Goal: Task Accomplishment & Management: Complete application form

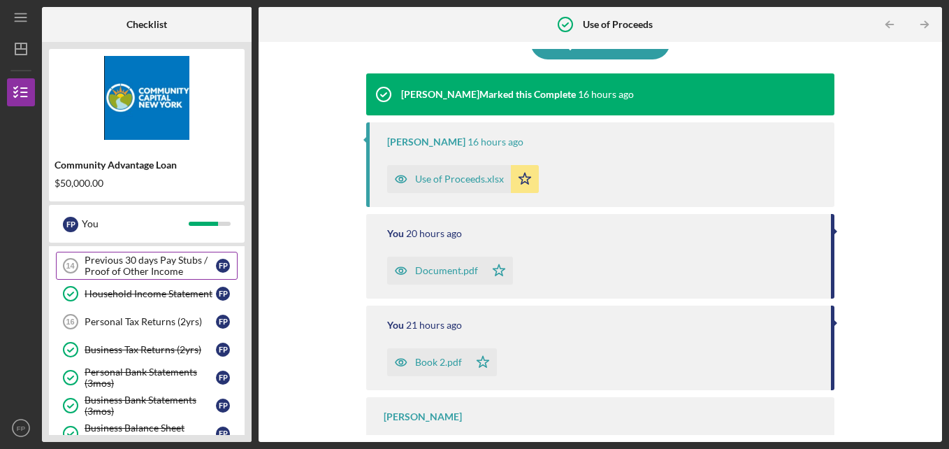
scroll to position [257, 0]
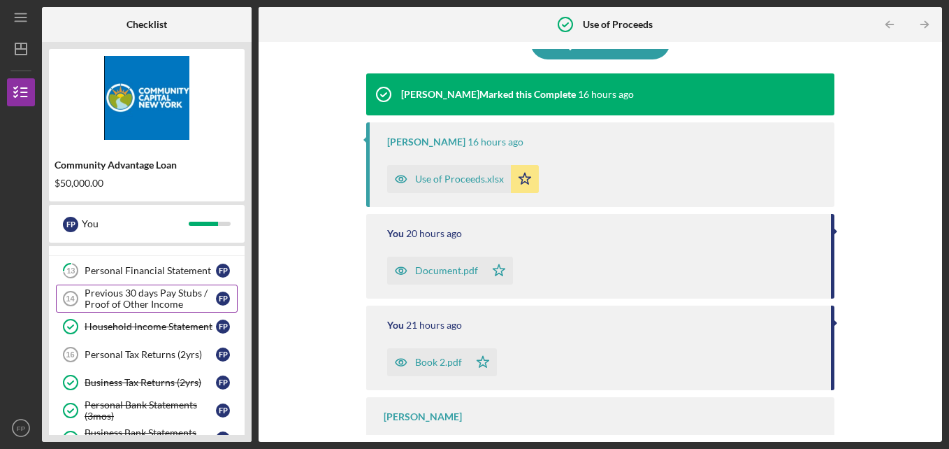
click at [160, 299] on div "Previous 30 days Pay Stubs / Proof of Other Income" at bounding box center [150, 298] width 131 height 22
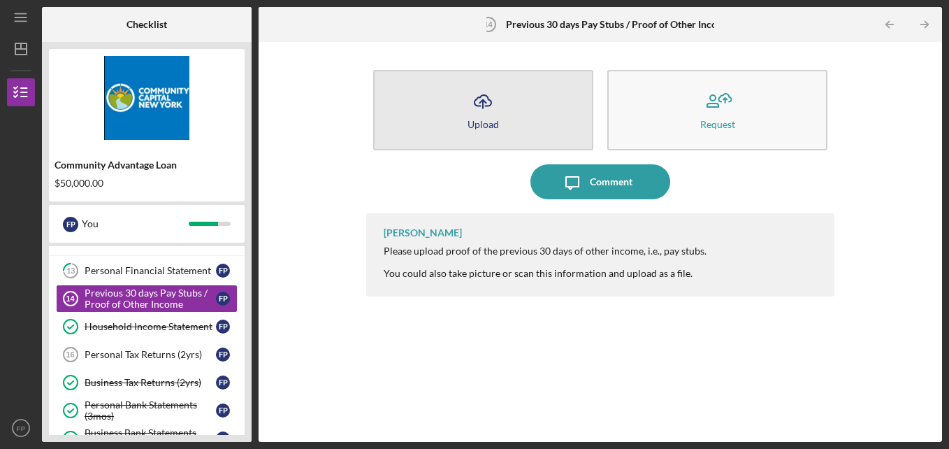
click at [470, 96] on icon "Icon/Upload" at bounding box center [483, 101] width 35 height 35
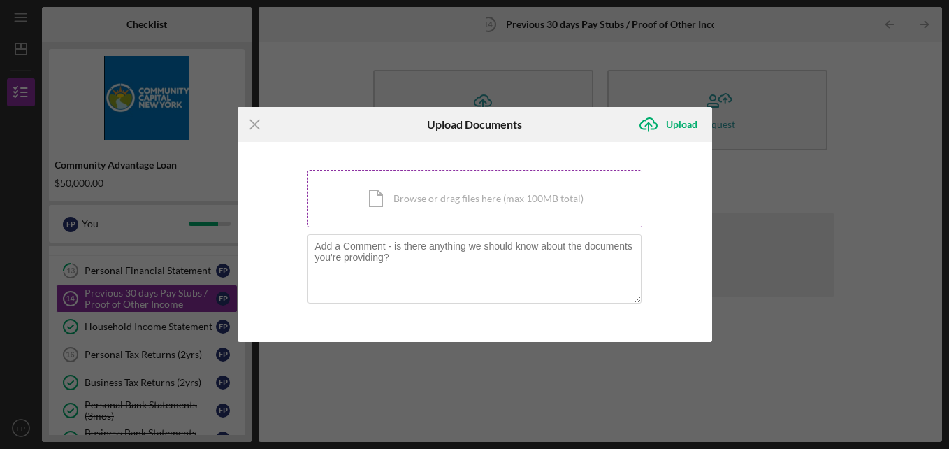
click at [470, 208] on div "Icon/Document Browse or drag files here (max 100MB total) Tap to choose files o…" at bounding box center [475, 198] width 335 height 57
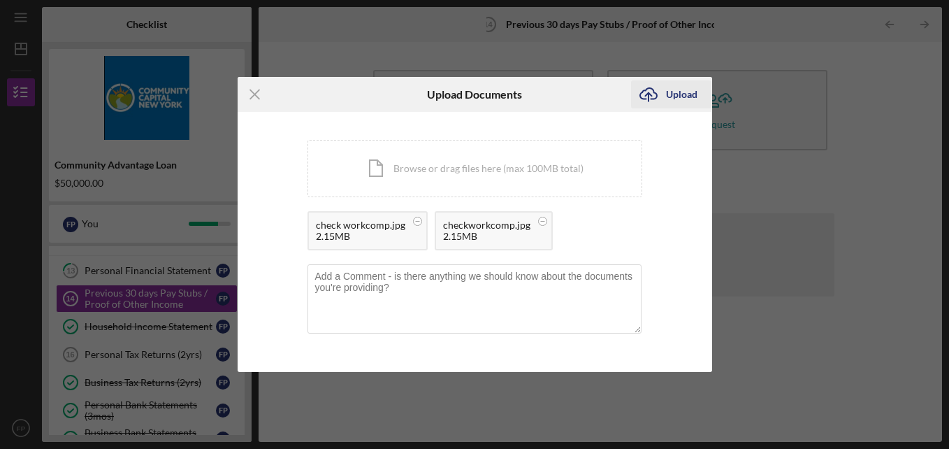
click at [470, 95] on div "Upload" at bounding box center [681, 94] width 31 height 28
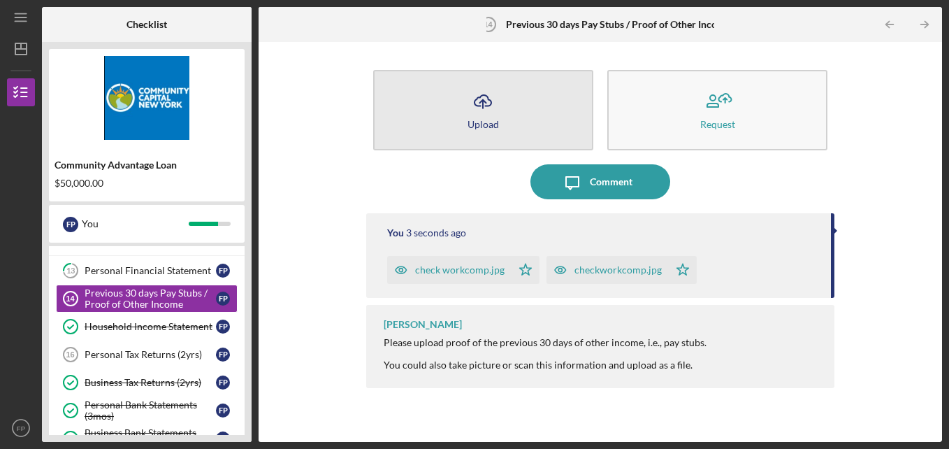
click at [470, 118] on button "Icon/Upload Upload" at bounding box center [483, 110] width 220 height 80
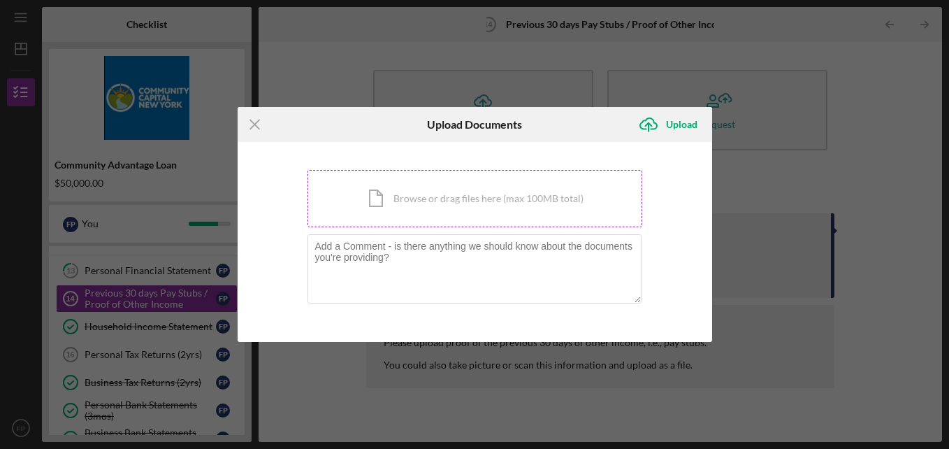
click at [470, 205] on div "Icon/Document Browse or drag files here (max 100MB total) Tap to choose files o…" at bounding box center [475, 198] width 335 height 57
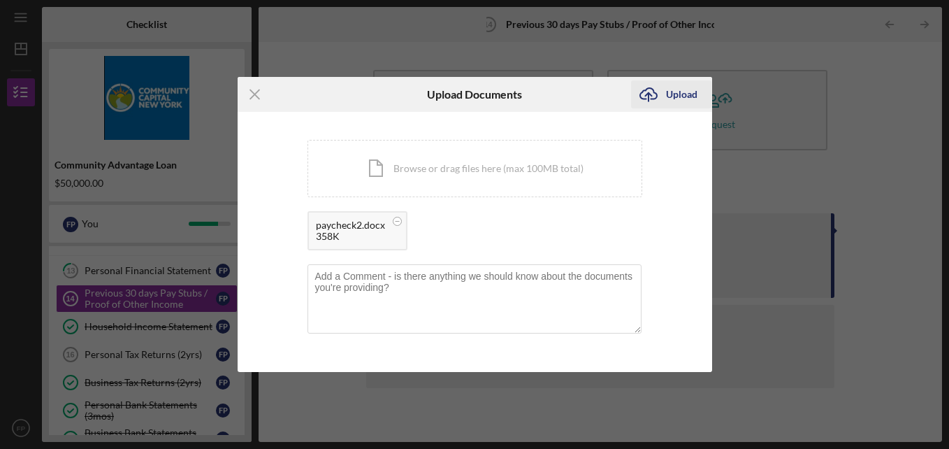
click at [470, 91] on div "Upload" at bounding box center [681, 94] width 31 height 28
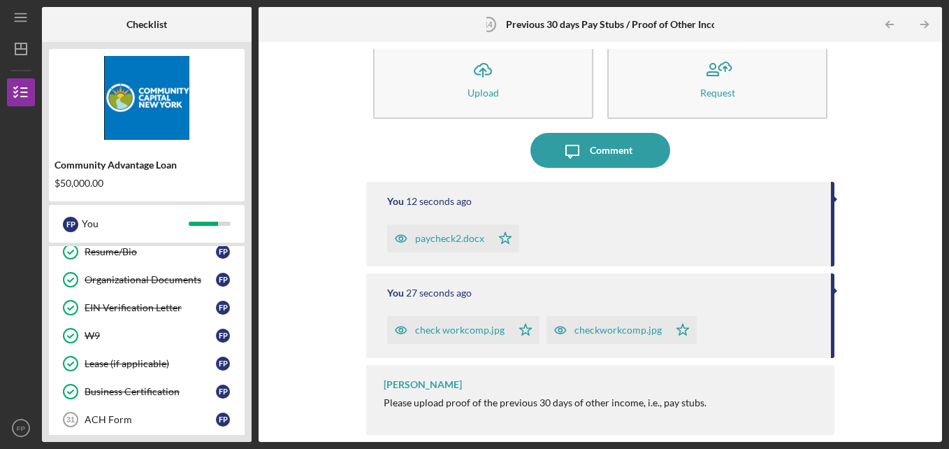
scroll to position [676, 0]
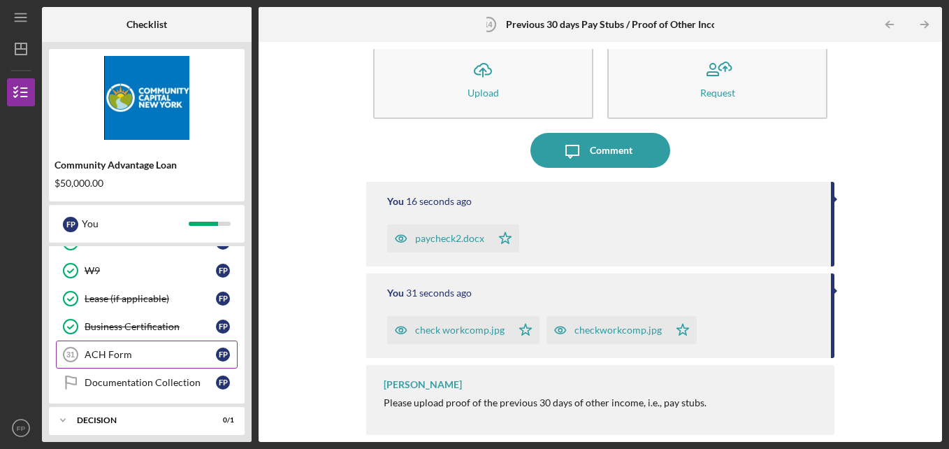
click at [139, 357] on div "ACH Form" at bounding box center [150, 354] width 131 height 11
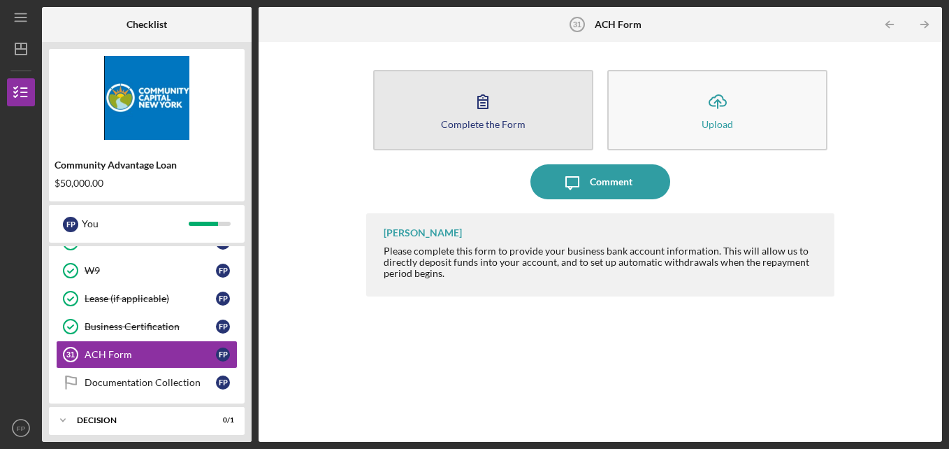
click at [470, 123] on div "Complete the Form" at bounding box center [483, 124] width 85 height 10
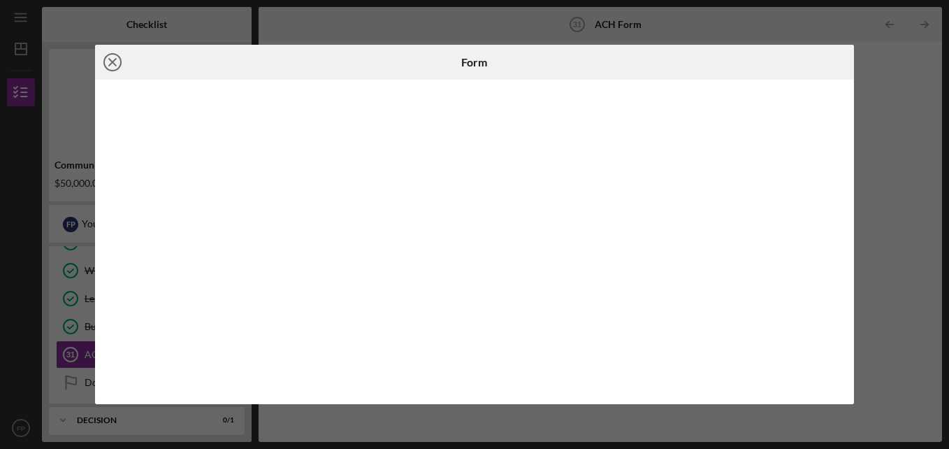
click at [116, 66] on line at bounding box center [112, 62] width 7 height 7
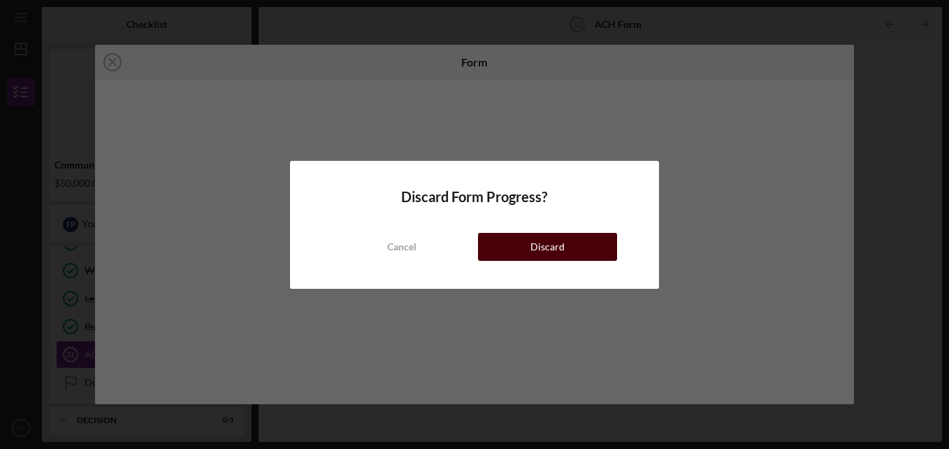
click at [470, 253] on button "Discard" at bounding box center [547, 247] width 139 height 28
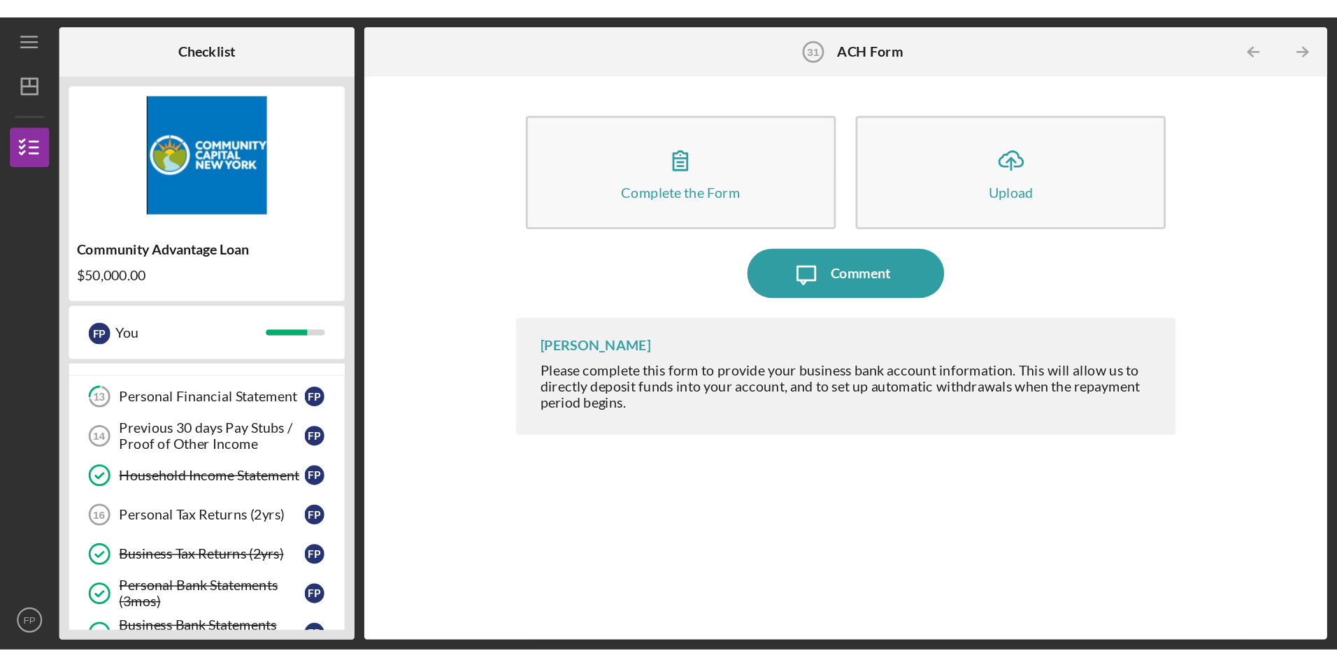
scroll to position [257, 0]
